Goal: Task Accomplishment & Management: Complete application form

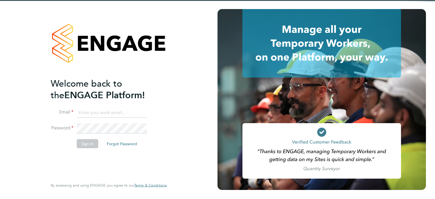
click at [103, 113] on input at bounding box center [112, 113] width 70 height 10
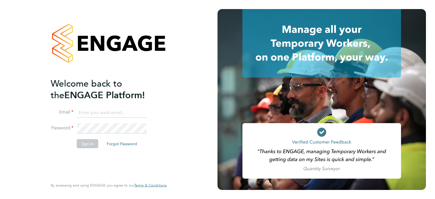
type input "[EMAIL_ADDRESS][DOMAIN_NAME]"
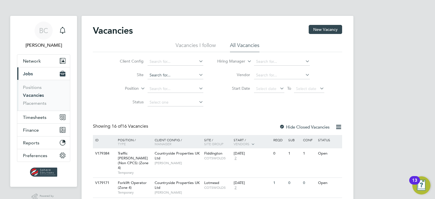
click at [182, 72] on input at bounding box center [176, 75] width 56 height 8
type input "p"
type input "a"
click at [269, 60] on input at bounding box center [282, 62] width 56 height 8
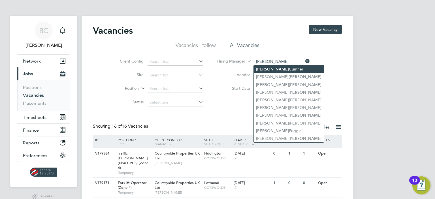
click at [280, 68] on li "Ryan Cumner" at bounding box center [289, 69] width 70 height 8
type input "Ryan Cumner"
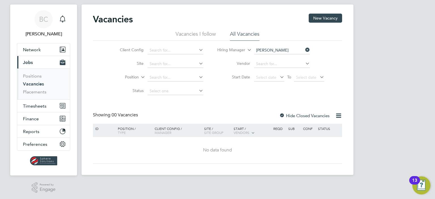
scroll to position [11, 0]
drag, startPoint x: 307, startPoint y: 49, endPoint x: 303, endPoint y: 50, distance: 4.0
click at [304, 49] on icon at bounding box center [304, 50] width 0 height 8
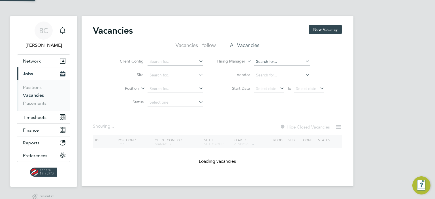
click at [278, 63] on input at bounding box center [282, 62] width 56 height 8
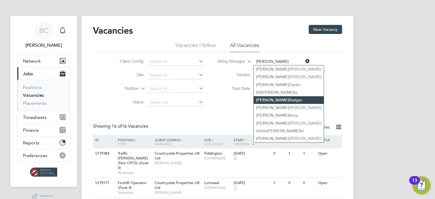
click at [279, 99] on li "Dan Badger" at bounding box center [289, 100] width 70 height 8
type input "Dan Badger"
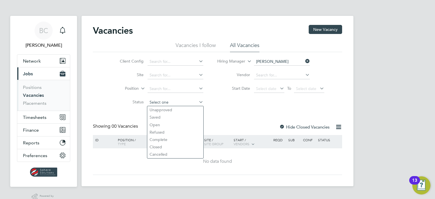
click at [178, 101] on input at bounding box center [176, 103] width 56 height 8
click at [172, 110] on li "Unapproved" at bounding box center [175, 109] width 56 height 7
type input "Unapproved"
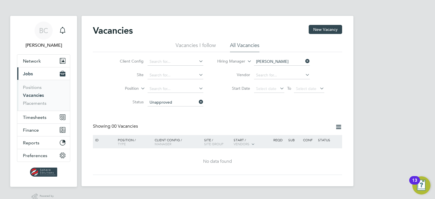
click at [304, 61] on icon at bounding box center [304, 61] width 0 height 8
click at [284, 61] on input at bounding box center [282, 62] width 56 height 8
type input "d"
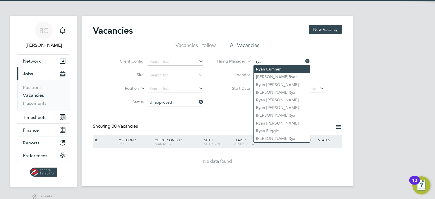
click at [265, 67] on li "Rya n Cumner" at bounding box center [282, 69] width 56 height 8
type input "Ryan Cumner"
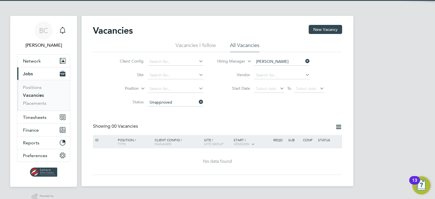
click at [240, 114] on div "Vacancies New Vacancy Vacancies I follow All Vacancies Client Config Site Posit…" at bounding box center [217, 100] width 249 height 150
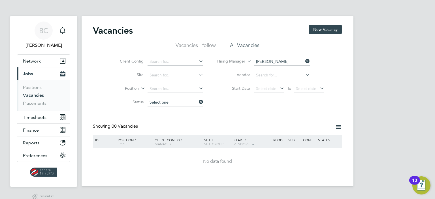
click at [194, 104] on div "Vacancies New Vacancy Vacancies I follow All Vacancies Client Config Site Posit…" at bounding box center [217, 100] width 249 height 150
click at [174, 118] on li "Saved" at bounding box center [175, 117] width 56 height 7
type input "Saved"
click at [304, 61] on icon at bounding box center [304, 61] width 0 height 8
click at [270, 62] on input at bounding box center [282, 62] width 56 height 8
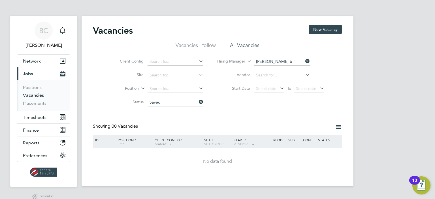
drag, startPoint x: 273, startPoint y: 82, endPoint x: 228, endPoint y: 99, distance: 47.9
click at [272, 82] on li "Dan B adger" at bounding box center [291, 85] width 74 height 8
type input "Dan Badger"
click at [29, 95] on link "Vacancies" at bounding box center [33, 95] width 21 height 5
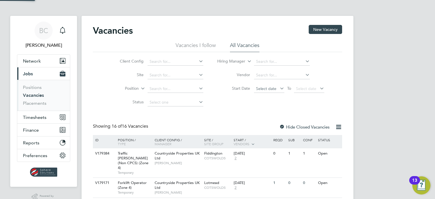
click at [277, 90] on span "Select date" at bounding box center [269, 89] width 30 height 8
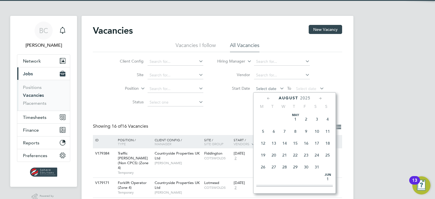
scroll to position [222, 0]
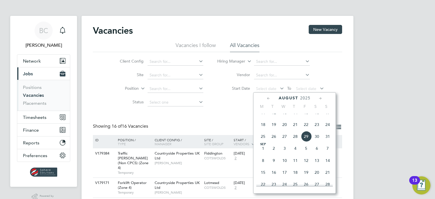
click at [264, 178] on span "15" at bounding box center [263, 172] width 11 height 11
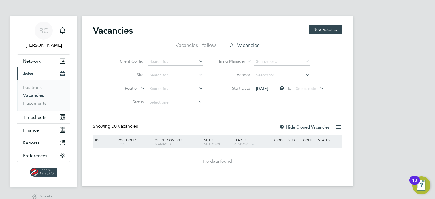
click at [279, 89] on icon at bounding box center [279, 88] width 0 height 8
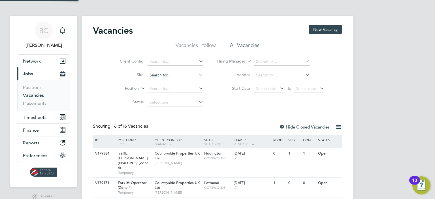
click at [165, 74] on input at bounding box center [176, 75] width 56 height 8
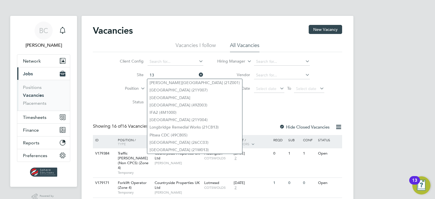
type input "1"
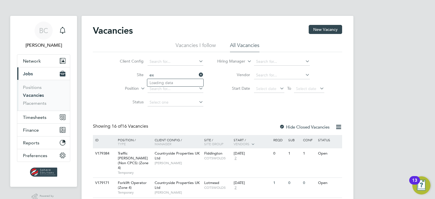
type input "e"
type input "a"
click at [167, 82] on li "Haldon Reach / Alph ington" at bounding box center [175, 83] width 56 height 8
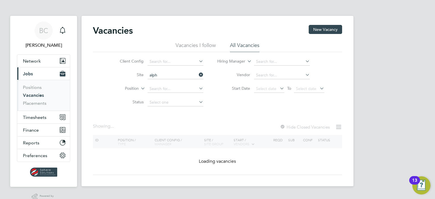
type input "Haldon Reach / Alphington"
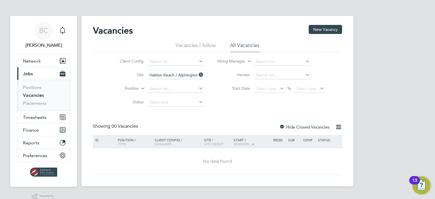
click at [198, 75] on icon at bounding box center [198, 75] width 0 height 8
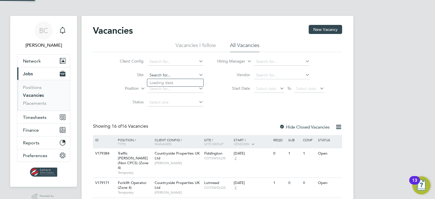
click at [185, 75] on input at bounding box center [176, 75] width 56 height 8
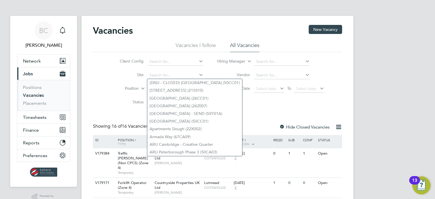
click at [329, 89] on li "Start Date Select date To Select date" at bounding box center [270, 89] width 121 height 14
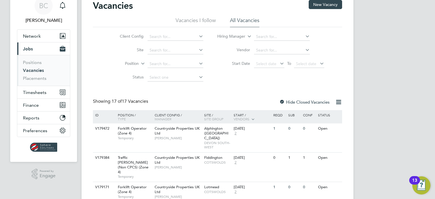
scroll to position [26, 0]
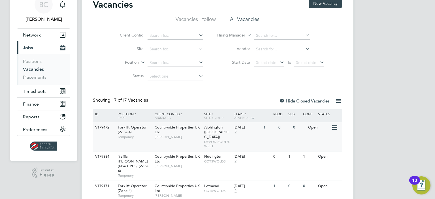
click at [208, 132] on span "Alphington (Parcel 16A)" at bounding box center [216, 132] width 24 height 14
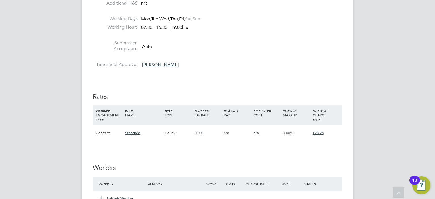
scroll to position [324, 0]
click at [374, 63] on div "BC Briony Carr Notifications Applications: Network Team Members Businesses Site…" at bounding box center [217, 67] width 435 height 782
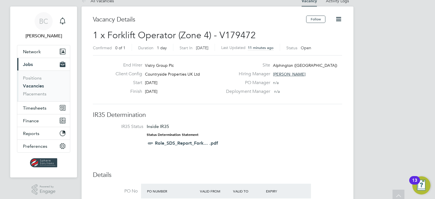
scroll to position [0, 0]
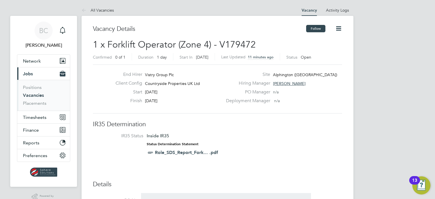
click at [316, 31] on button "Follow" at bounding box center [315, 28] width 19 height 7
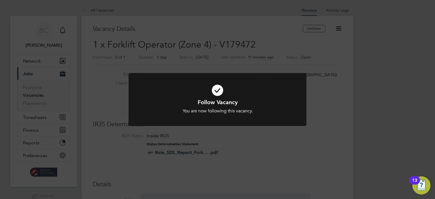
click at [222, 108] on div "You are now following this vacancy." at bounding box center [217, 111] width 147 height 6
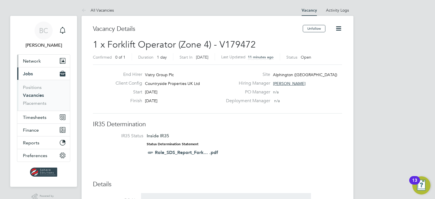
click at [42, 59] on button "Network" at bounding box center [43, 61] width 53 height 12
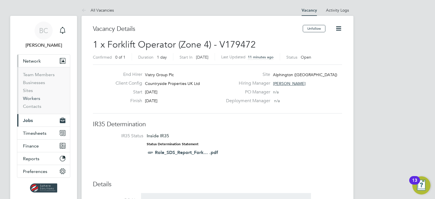
click at [34, 100] on link "Workers" at bounding box center [31, 98] width 17 height 5
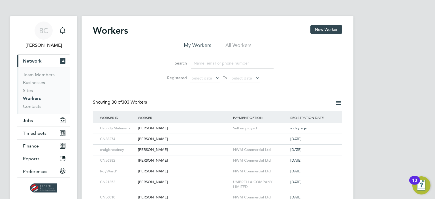
click at [212, 61] on input at bounding box center [232, 63] width 83 height 11
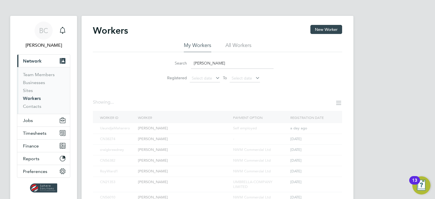
type input "adrian"
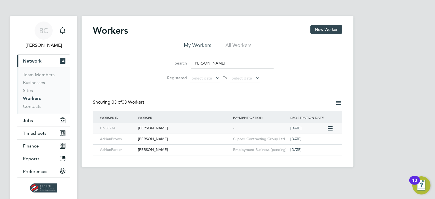
click at [184, 131] on div "[PERSON_NAME]" at bounding box center [183, 128] width 95 height 10
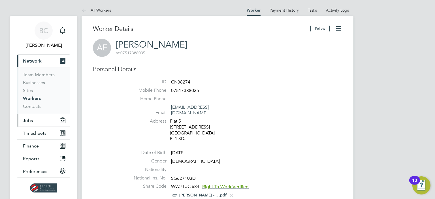
click at [40, 119] on button "Jobs" at bounding box center [43, 120] width 53 height 12
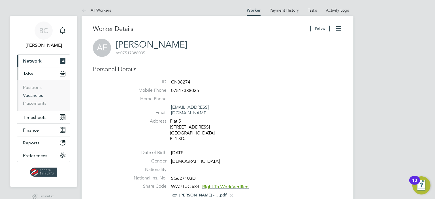
click at [33, 97] on link "Vacancies" at bounding box center [33, 95] width 20 height 5
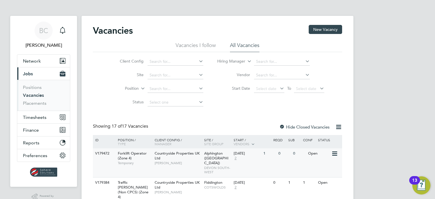
click at [201, 158] on div "Countryside Properties UK Ltd Tom Barnett" at bounding box center [178, 158] width 50 height 20
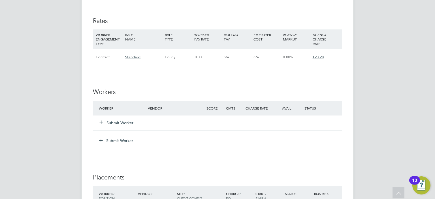
scroll to position [401, 0]
click at [122, 123] on button "Submit Worker" at bounding box center [117, 122] width 34 height 6
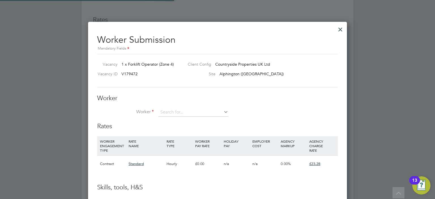
scroll to position [358, 259]
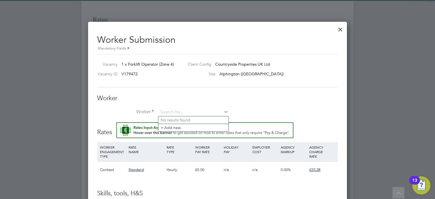
type input "a"
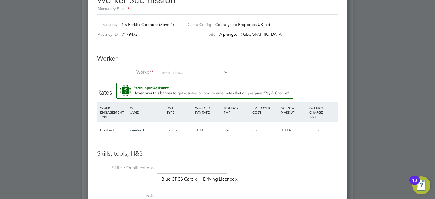
scroll to position [441, 0]
click at [181, 74] on input at bounding box center [193, 73] width 70 height 8
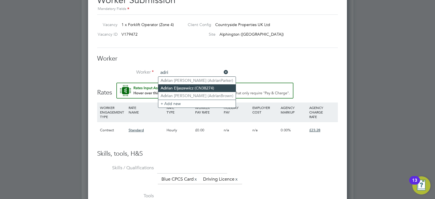
click at [187, 86] on li "Adri an Eljaszewicz (CN38274)" at bounding box center [196, 88] width 77 height 8
type input "[PERSON_NAME] (CN38274)"
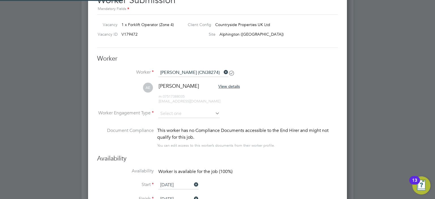
scroll to position [484, 259]
click at [191, 114] on input at bounding box center [188, 114] width 61 height 8
click at [168, 111] on input at bounding box center [188, 114] width 61 height 8
click at [199, 113] on input at bounding box center [188, 114] width 61 height 8
click at [206, 113] on input at bounding box center [188, 114] width 61 height 8
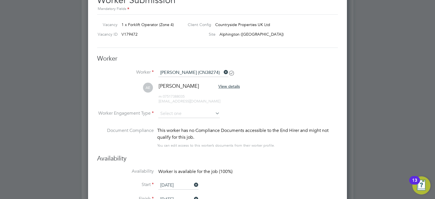
click at [214, 113] on icon at bounding box center [214, 113] width 0 height 8
click at [246, 100] on li "AE [PERSON_NAME] View details m: 07517388035 [EMAIL_ADDRESS][DOMAIN_NAME]" at bounding box center [217, 96] width 241 height 27
click at [205, 115] on input at bounding box center [188, 114] width 61 height 8
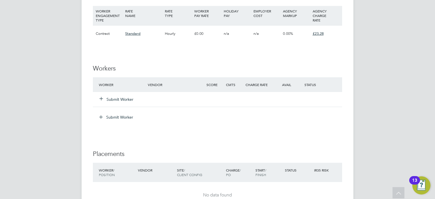
scroll to position [424, 0]
click at [113, 99] on button "Submit Worker" at bounding box center [117, 98] width 34 height 6
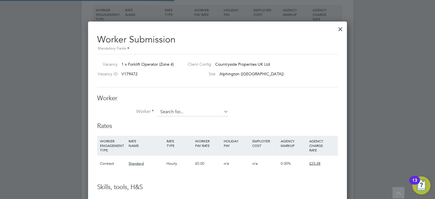
scroll to position [0, 0]
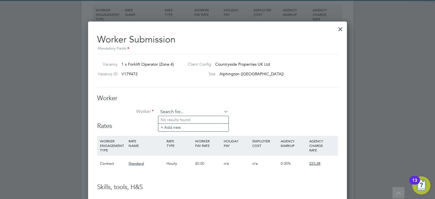
click at [209, 111] on input at bounding box center [193, 112] width 70 height 8
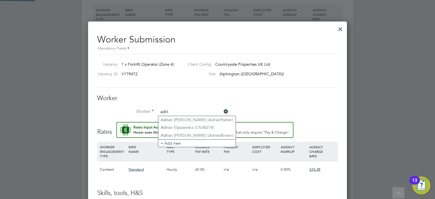
click at [190, 119] on li "Adri an [PERSON_NAME] (AdrianParker)" at bounding box center [196, 120] width 77 height 8
type input "[PERSON_NAME] (AdrianParker)"
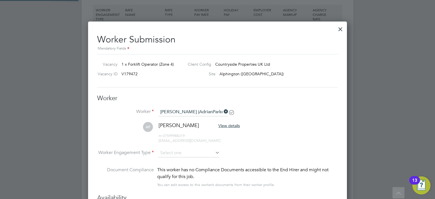
scroll to position [3, 3]
click at [223, 112] on icon at bounding box center [223, 112] width 0 height 8
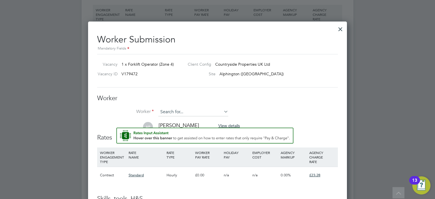
scroll to position [358, 259]
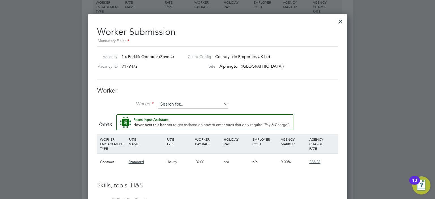
click at [175, 107] on input at bounding box center [193, 104] width 70 height 8
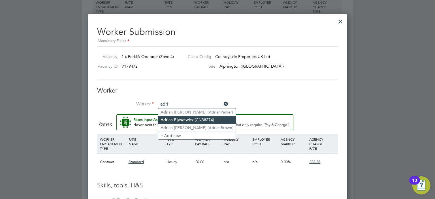
click at [180, 116] on li "Adri an Eljaszewicz (CN38274)" at bounding box center [196, 120] width 77 height 8
type input "[PERSON_NAME] (CN38274)"
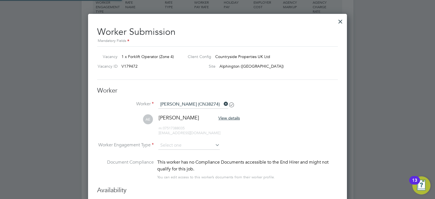
click at [274, 99] on div "Worker Worker [PERSON_NAME] (CN38274) AE [PERSON_NAME] View details m: 07517388…" at bounding box center [217, 137] width 241 height 100
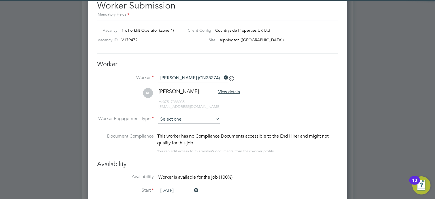
click at [194, 116] on input at bounding box center [188, 119] width 61 height 8
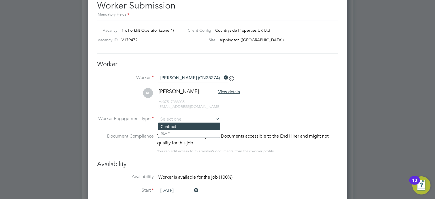
click at [184, 126] on li "Contract" at bounding box center [189, 126] width 62 height 7
type input "Contract"
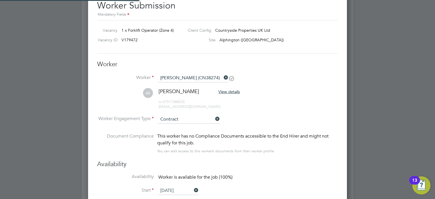
click at [250, 106] on li "AE [PERSON_NAME] View details m: 07517388035 [EMAIL_ADDRESS][DOMAIN_NAME]" at bounding box center [217, 101] width 241 height 27
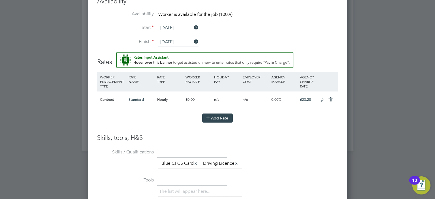
click at [217, 115] on button "Add Rate" at bounding box center [217, 118] width 31 height 9
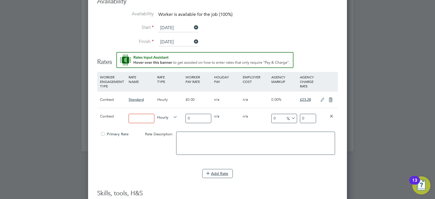
click at [139, 116] on input at bounding box center [142, 118] width 26 height 9
type input "Basic"
drag, startPoint x: 193, startPoint y: 114, endPoint x: 165, endPoint y: 120, distance: 28.5
click at [165, 120] on div "Contract Basic Hourly 0 0 n/a 0 n/a 0 0 % 0" at bounding box center [217, 118] width 241 height 21
type input "2"
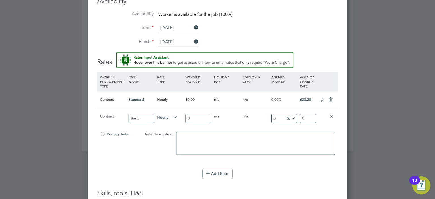
type input "2"
type input "20"
drag, startPoint x: 284, startPoint y: 118, endPoint x: 276, endPoint y: 118, distance: 8.5
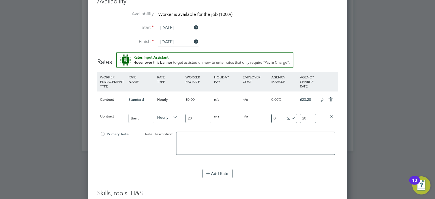
click at [276, 118] on div "Contract Basic Hourly 20 0 n/a 0 n/a 0 0 % 20" at bounding box center [217, 118] width 241 height 21
type input "-90"
type input "2"
type input "15"
type input "23"
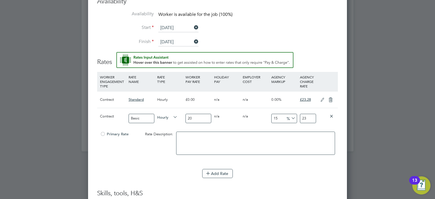
type input "16"
type input "23.2"
type input "16.4"
type input "23.28"
click at [332, 98] on icon at bounding box center [330, 100] width 7 height 5
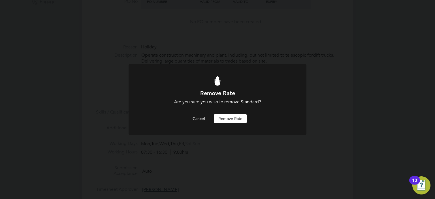
click at [231, 120] on button "Remove rate" at bounding box center [230, 118] width 33 height 9
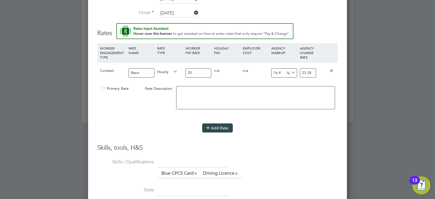
click at [214, 127] on button "Add Rate" at bounding box center [217, 127] width 31 height 9
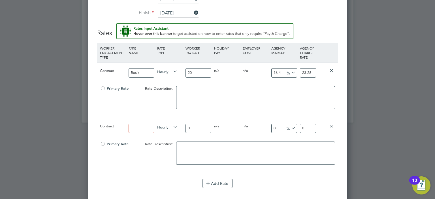
click at [332, 124] on icon at bounding box center [331, 126] width 4 height 4
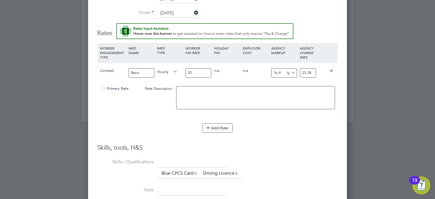
click at [121, 86] on span "Primary Rate" at bounding box center [114, 88] width 29 height 5
click at [202, 96] on textarea at bounding box center [255, 97] width 159 height 23
type textarea "Basic rate"
click at [277, 125] on div "Add Rate" at bounding box center [217, 127] width 241 height 9
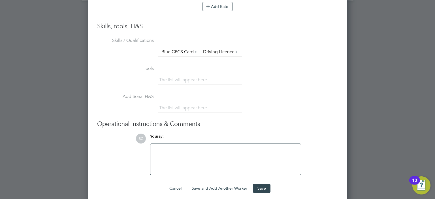
scroll to position [784, 0]
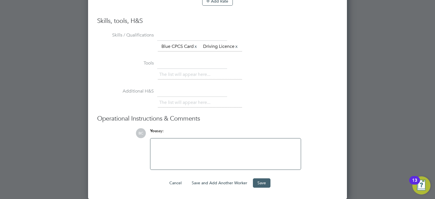
click at [264, 181] on button "Save" at bounding box center [262, 182] width 18 height 9
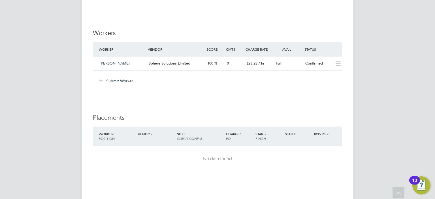
scroll to position [460, 0]
click at [340, 63] on icon at bounding box center [337, 63] width 7 height 5
click at [337, 63] on icon at bounding box center [337, 63] width 7 height 5
click at [300, 84] on li "Submit Worker" at bounding box center [217, 83] width 249 height 15
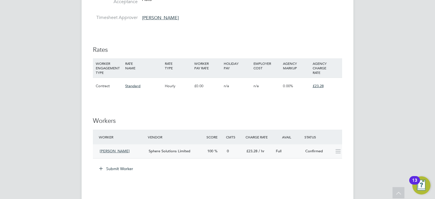
scroll to position [366, 0]
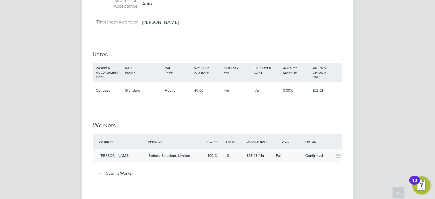
click at [340, 157] on icon at bounding box center [337, 156] width 7 height 5
click at [313, 156] on div "Confirmed" at bounding box center [317, 155] width 29 height 9
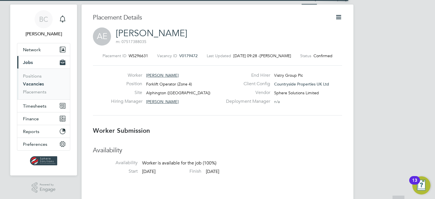
scroll to position [5, 40]
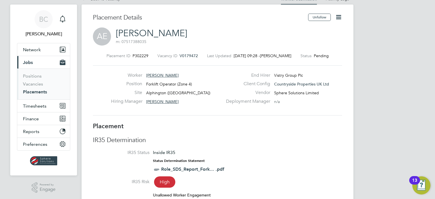
click at [339, 18] on icon at bounding box center [338, 17] width 7 height 7
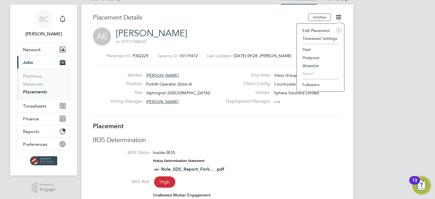
click at [312, 48] on li "Start" at bounding box center [321, 50] width 42 height 8
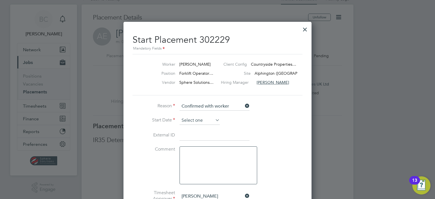
click at [205, 118] on input at bounding box center [200, 120] width 40 height 8
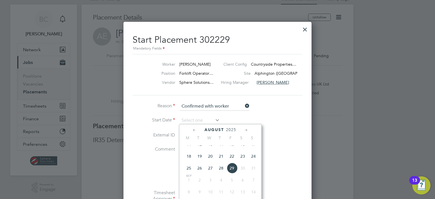
click at [274, 120] on li "Start Date" at bounding box center [218, 123] width 170 height 14
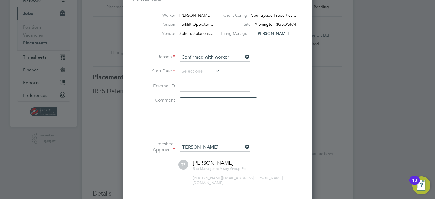
click at [214, 72] on icon at bounding box center [214, 71] width 0 height 8
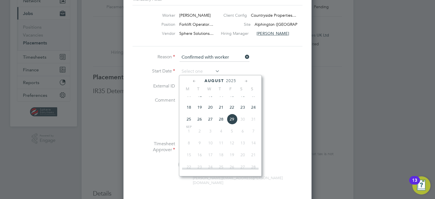
click at [199, 136] on span "2" at bounding box center [199, 131] width 11 height 11
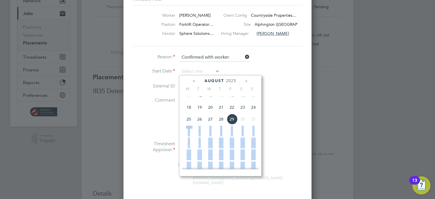
click at [199, 136] on span "2" at bounding box center [199, 131] width 11 height 11
click at [198, 136] on span "2" at bounding box center [199, 131] width 11 height 11
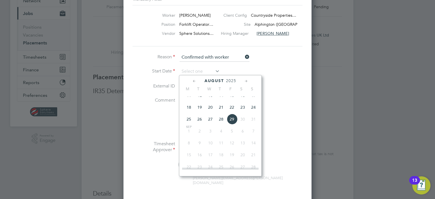
click at [244, 125] on span "30" at bounding box center [242, 119] width 11 height 11
click at [294, 112] on li "Comment" at bounding box center [218, 119] width 170 height 44
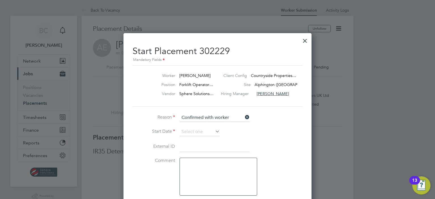
click at [308, 39] on div at bounding box center [305, 39] width 10 height 10
